Goal: Task Accomplishment & Management: Manage account settings

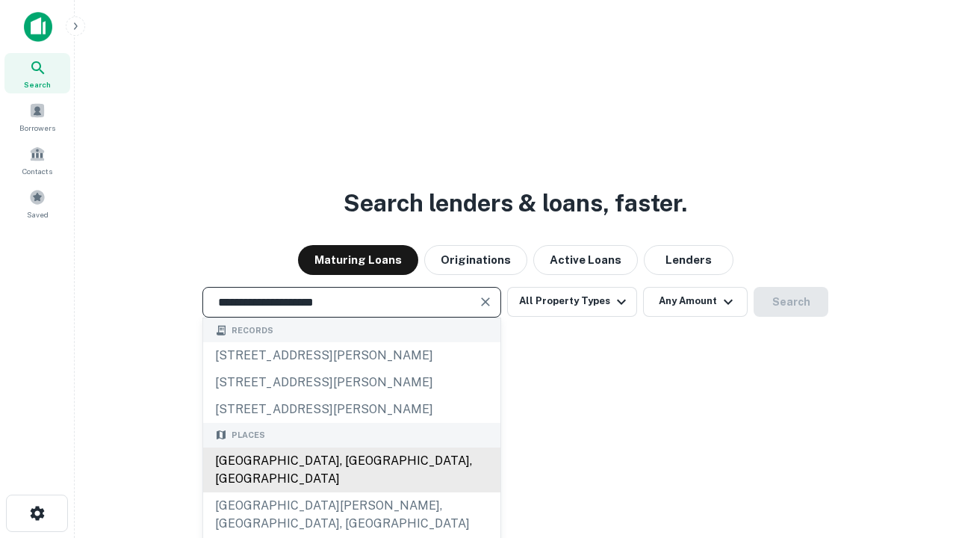
click at [351, 492] on div "[GEOGRAPHIC_DATA], [GEOGRAPHIC_DATA], [GEOGRAPHIC_DATA]" at bounding box center [351, 469] width 297 height 45
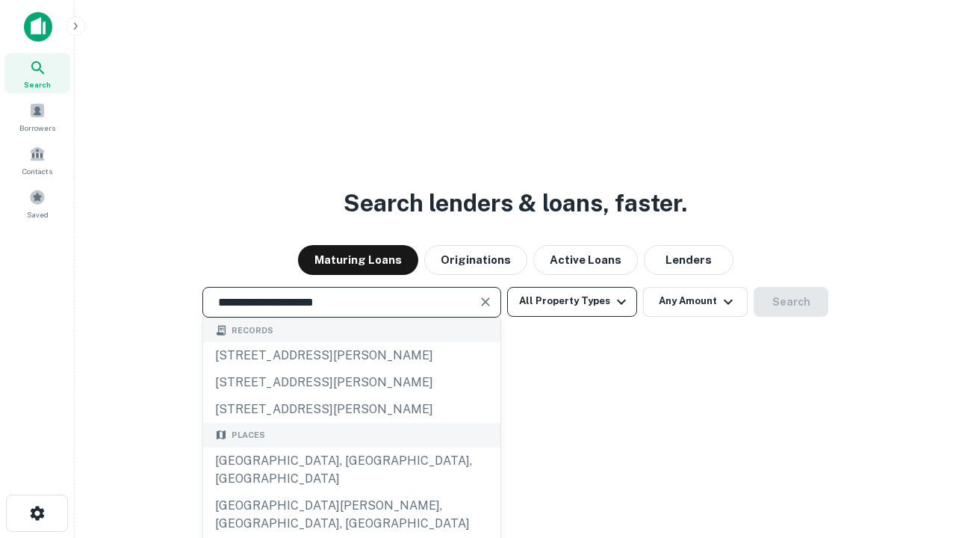
type input "**********"
click at [572, 301] on button "All Property Types" at bounding box center [572, 302] width 130 height 30
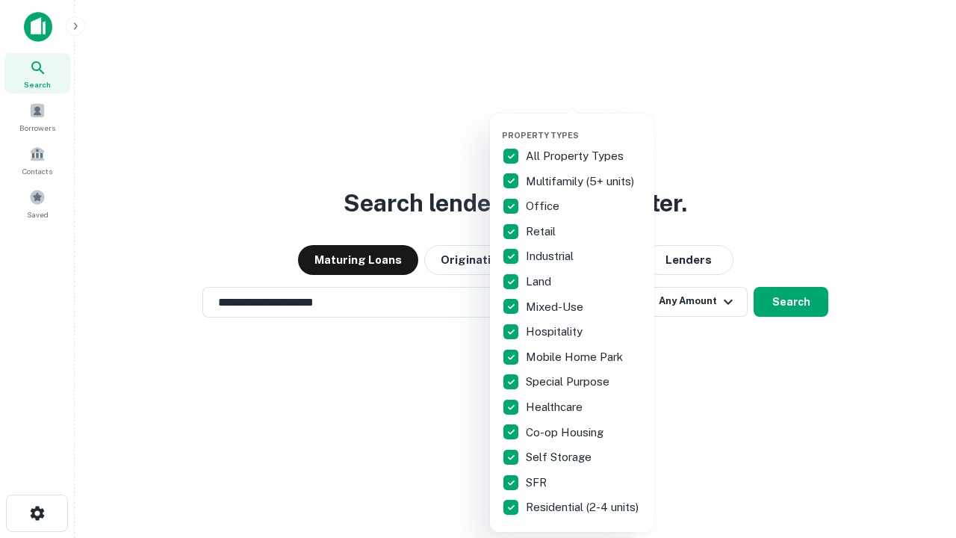
click at [584, 125] on button "button" at bounding box center [584, 125] width 164 height 1
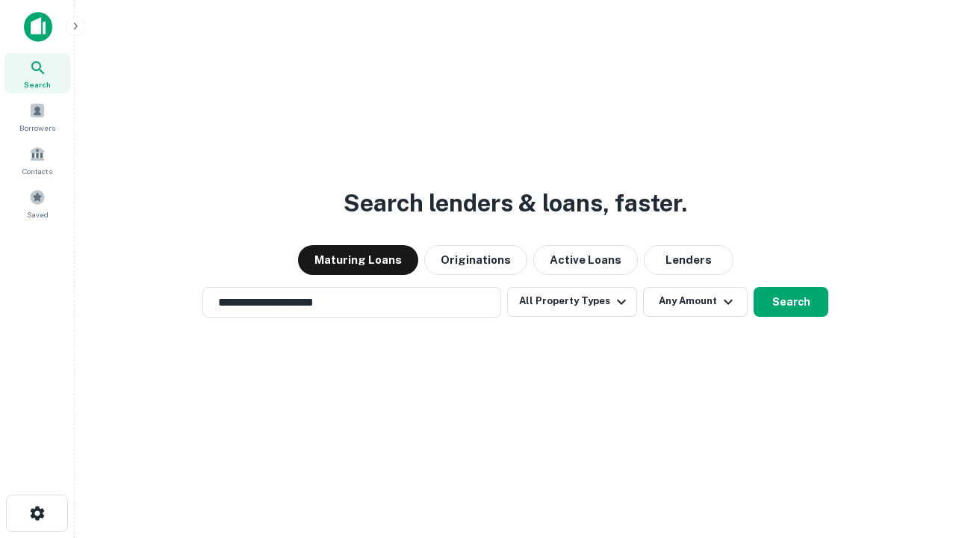
scroll to position [23, 0]
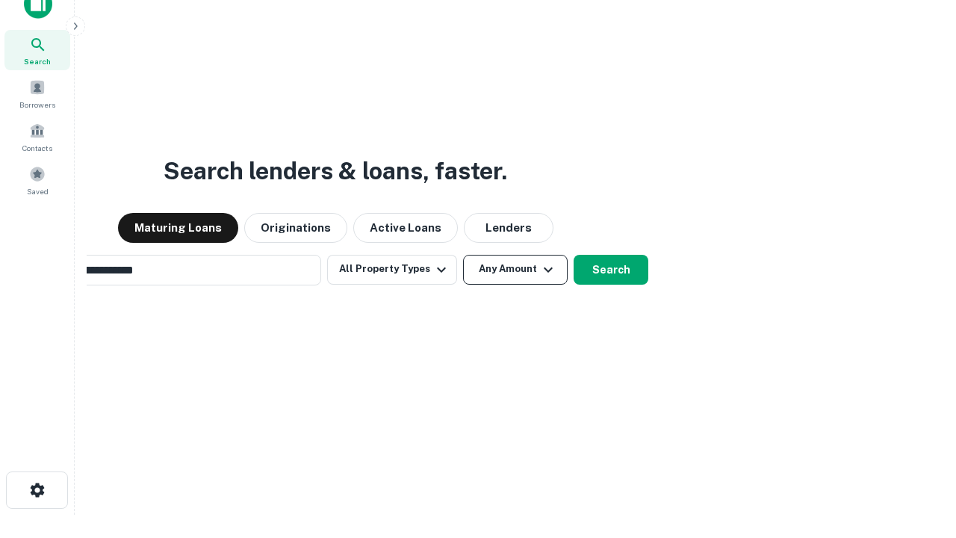
click at [463, 255] on button "Any Amount" at bounding box center [515, 270] width 105 height 30
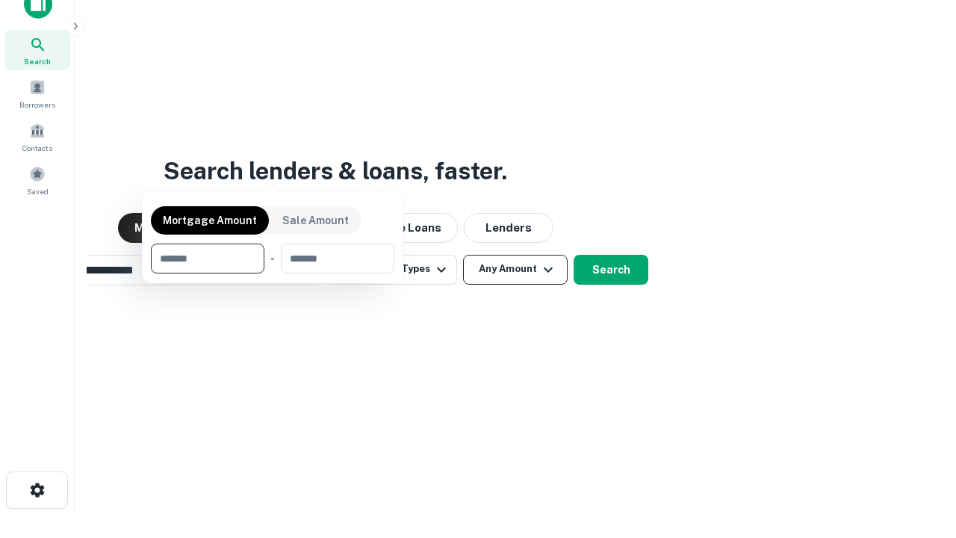
scroll to position [24, 0]
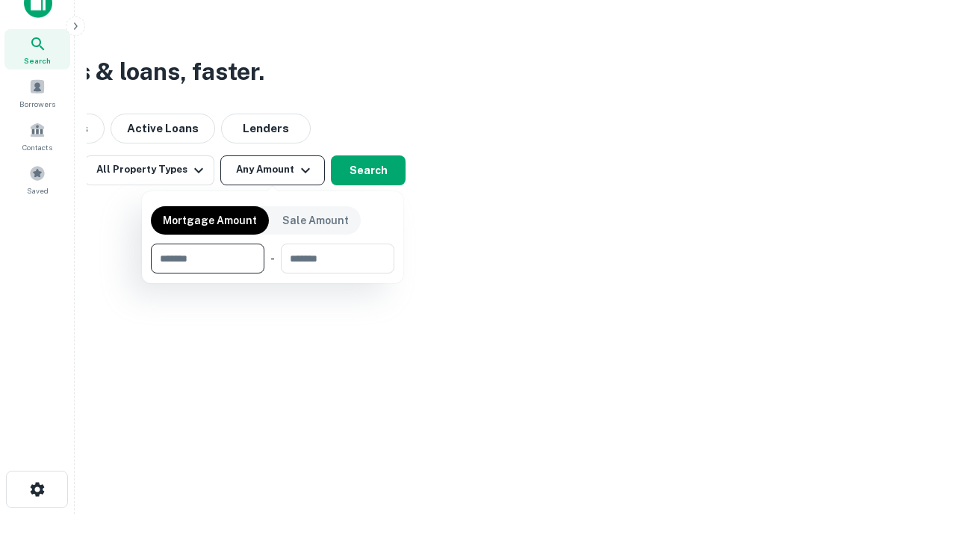
type input "*******"
click at [273, 273] on button "button" at bounding box center [272, 273] width 243 height 1
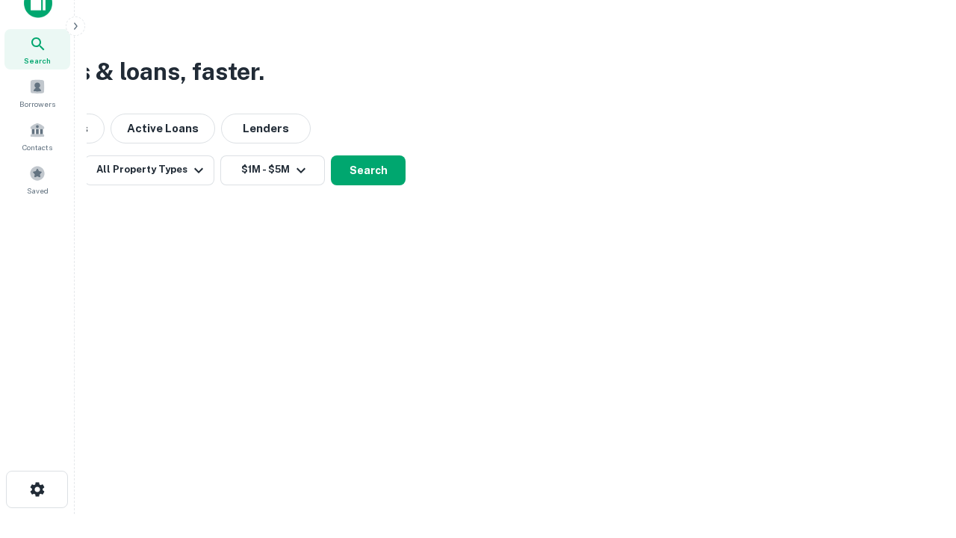
scroll to position [9, 276]
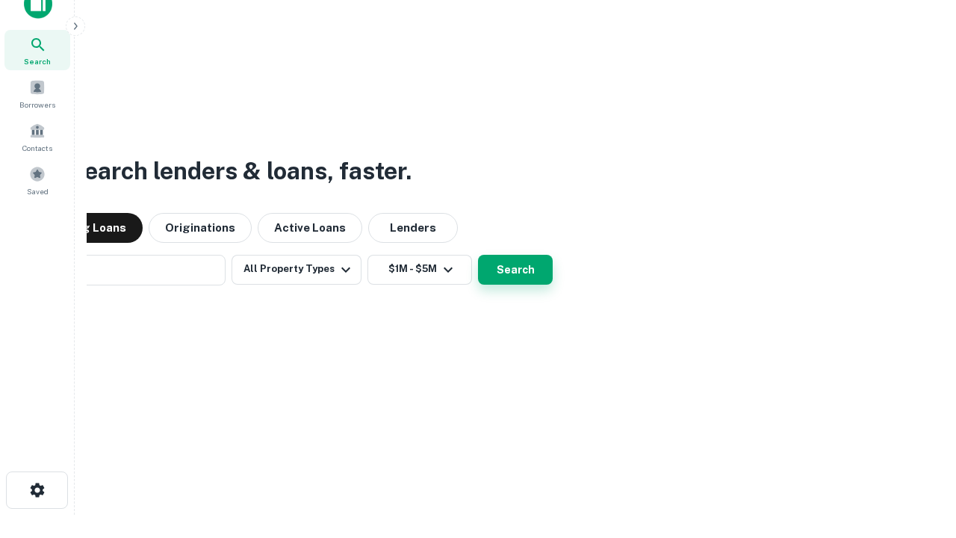
click at [478, 255] on button "Search" at bounding box center [515, 270] width 75 height 30
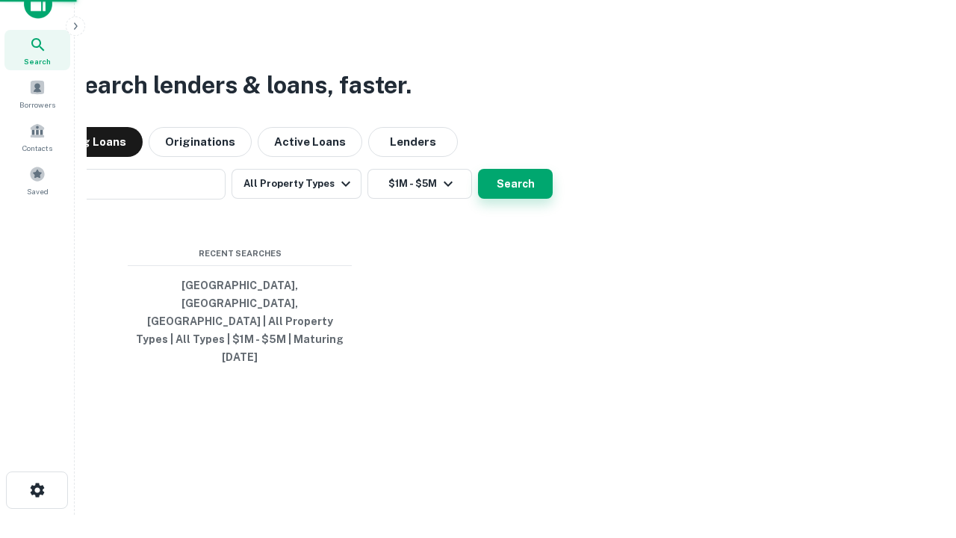
scroll to position [40, 423]
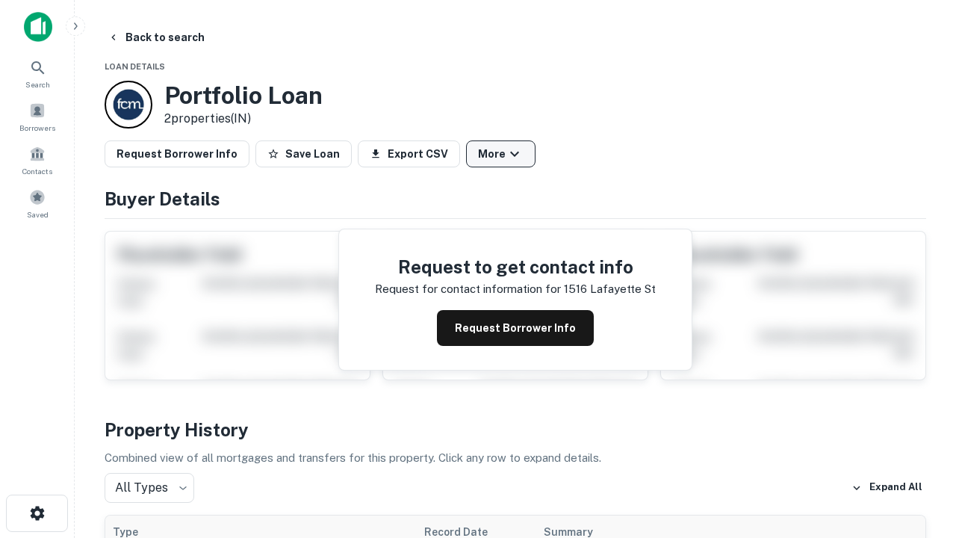
click at [500, 154] on button "More" at bounding box center [500, 153] width 69 height 27
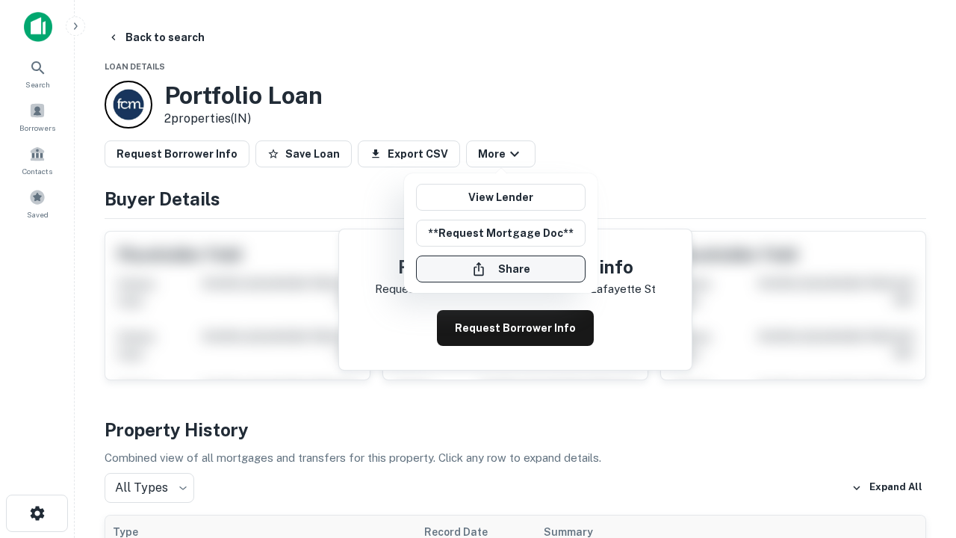
click at [500, 269] on button "Share" at bounding box center [500, 268] width 169 height 27
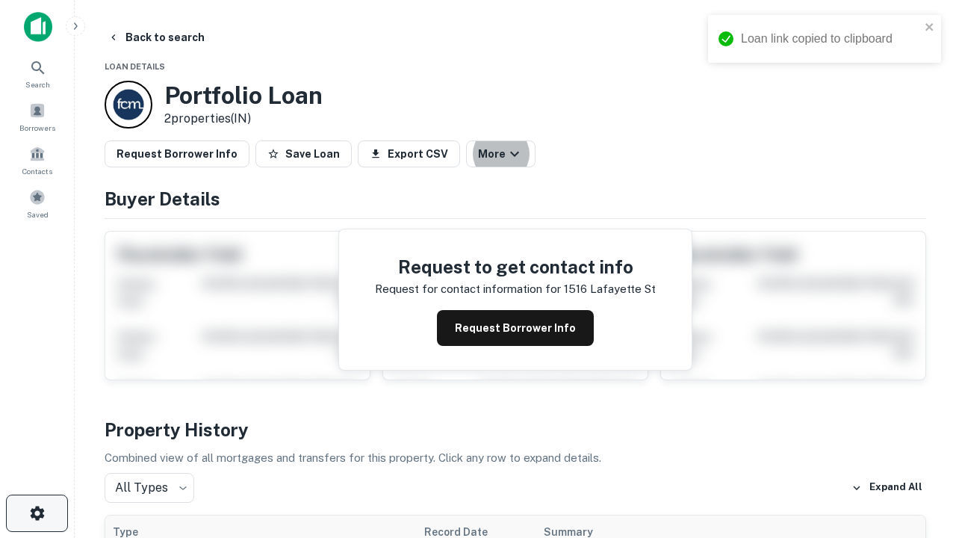
click at [37, 513] on icon "button" at bounding box center [37, 513] width 18 height 18
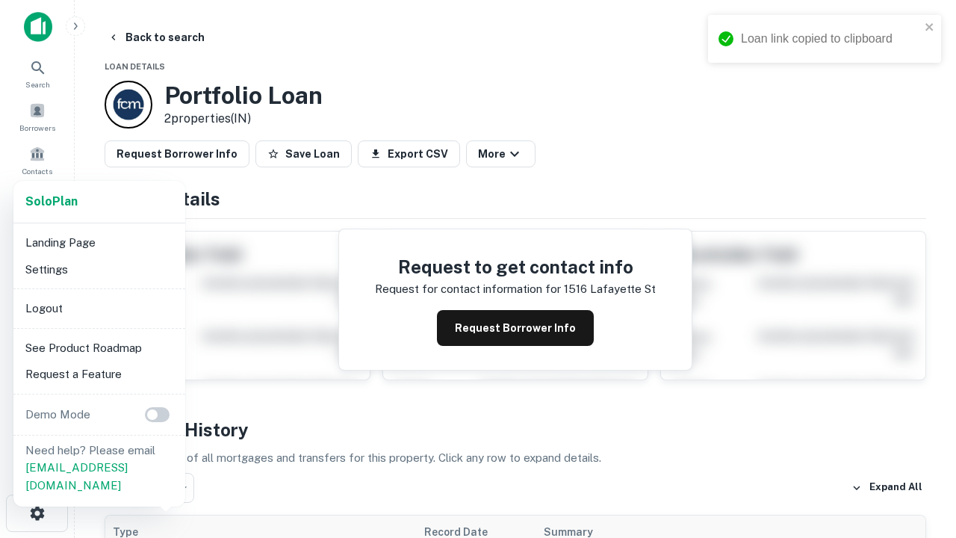
click at [99, 308] on li "Logout" at bounding box center [99, 308] width 160 height 27
